Goal: Check status: Check status

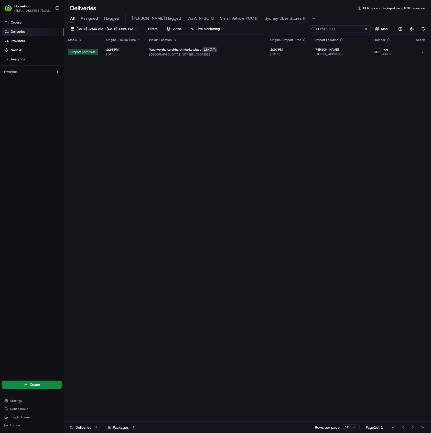
paste input "4941015"
drag, startPoint x: 362, startPoint y: 27, endPoint x: 250, endPoint y: 25, distance: 112.3
click at [250, 25] on div "[DATE] 12:00 AM - [DATE] 11:59 PM Filters Views Live Monitoring 264941015 Map S…" at bounding box center [247, 228] width 367 height 411
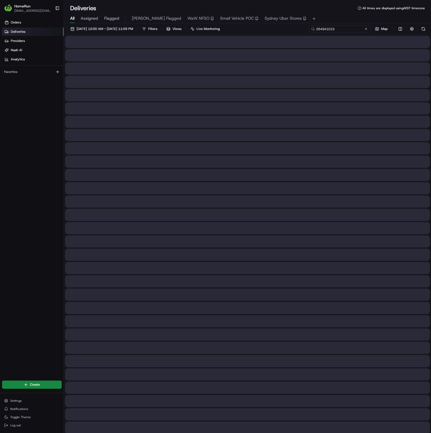
type input "264941015"
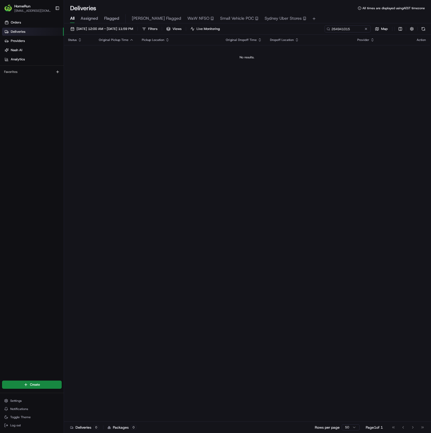
click at [111, 33] on div "[DATE] 12:00 AM - [DATE] 11:59 PM Filters Views Live Monitoring 264941015 Map" at bounding box center [247, 29] width 367 height 9
click at [113, 28] on span "[DATE] 12:00 AM - [DATE] 11:59 PM" at bounding box center [104, 29] width 57 height 5
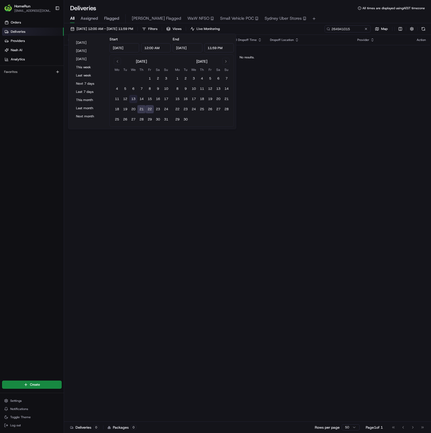
click at [135, 99] on button "13" at bounding box center [133, 99] width 8 height 8
type input "[DATE]"
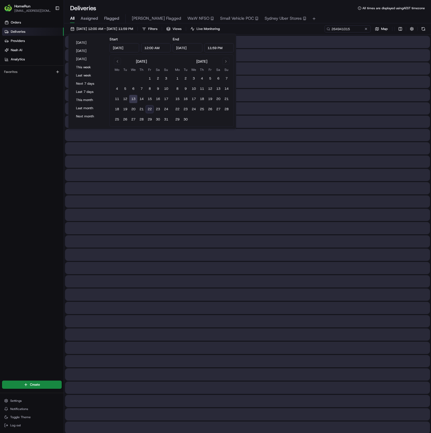
click at [153, 108] on button "22" at bounding box center [150, 109] width 8 height 8
type input "[DATE]"
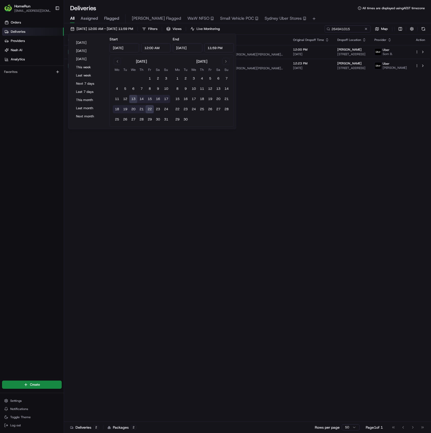
click at [292, 148] on div "Status Original Pickup Time Pickup Location Original Dropoff Time Dropoff Locat…" at bounding box center [247, 228] width 366 height 387
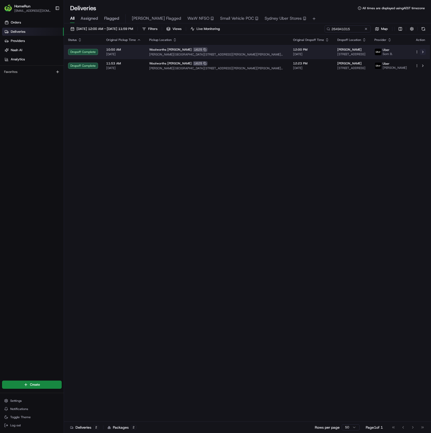
click at [422, 52] on button at bounding box center [422, 52] width 6 height 6
